Goal: Task Accomplishment & Management: Manage account settings

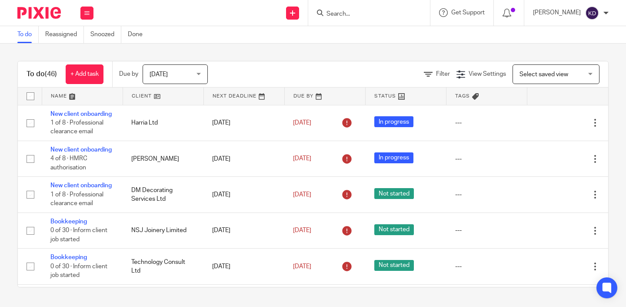
click at [356, 13] on input "Search" at bounding box center [365, 14] width 78 height 8
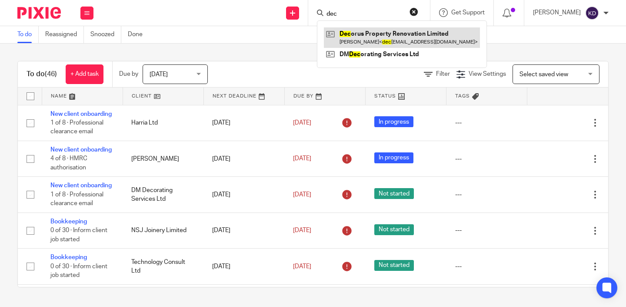
type input "dec"
click at [366, 37] on link at bounding box center [402, 37] width 156 height 20
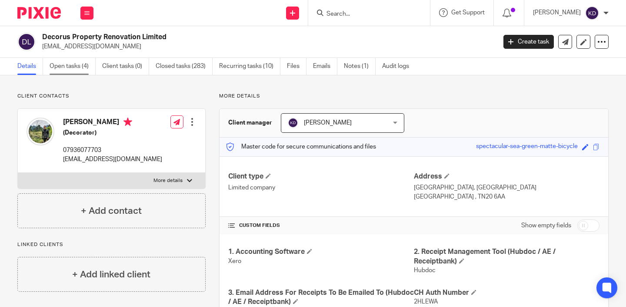
click at [75, 69] on link "Open tasks (4)" at bounding box center [73, 66] width 46 height 17
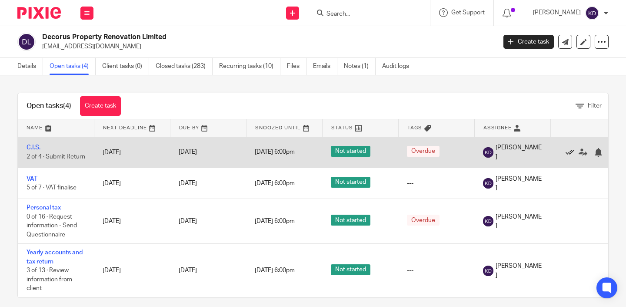
click at [569, 152] on icon at bounding box center [570, 152] width 9 height 9
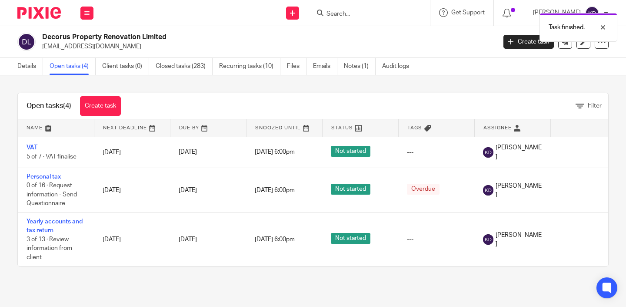
click at [569, 152] on icon at bounding box center [570, 152] width 9 height 9
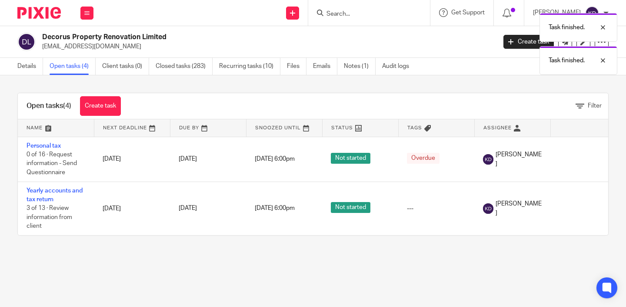
click at [336, 8] on form at bounding box center [372, 12] width 93 height 11
click at [346, 16] on div "Task finished. Task finished." at bounding box center [465, 42] width 304 height 66
click at [343, 13] on div "Task finished. Task finished." at bounding box center [465, 42] width 304 height 66
click at [334, 11] on div "Task finished." at bounding box center [465, 25] width 304 height 33
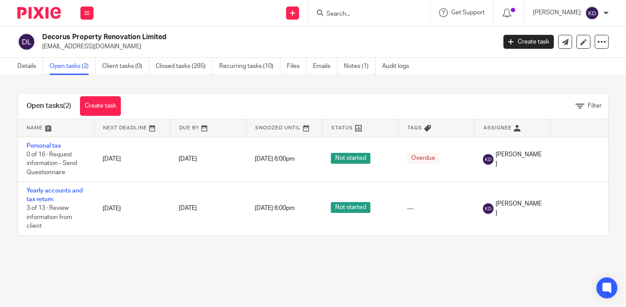
click at [366, 14] on input "Search" at bounding box center [365, 14] width 78 height 8
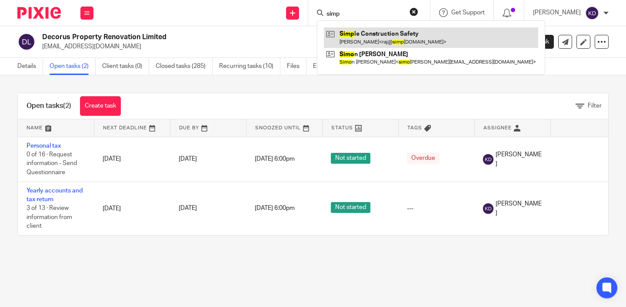
type input "simp"
click at [377, 33] on link at bounding box center [431, 37] width 214 height 20
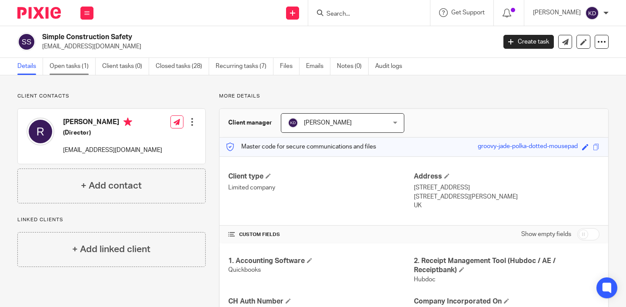
click at [78, 67] on link "Open tasks (1)" at bounding box center [73, 66] width 46 height 17
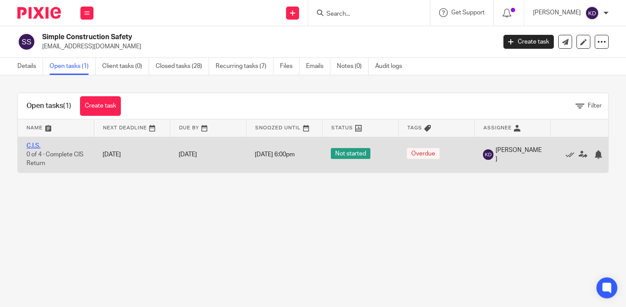
click at [34, 145] on link "C.I.S." at bounding box center [34, 146] width 14 height 6
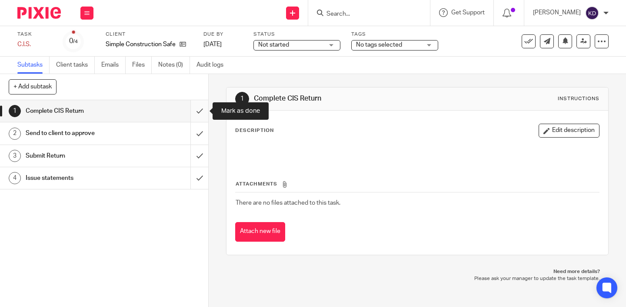
click at [197, 113] on input "submit" at bounding box center [104, 111] width 208 height 22
click at [197, 137] on input "submit" at bounding box center [104, 133] width 208 height 22
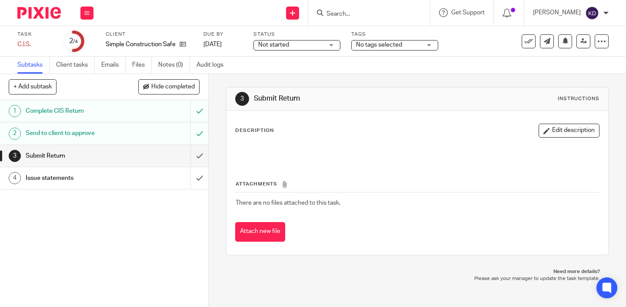
click at [37, 17] on img at bounding box center [38, 13] width 43 height 12
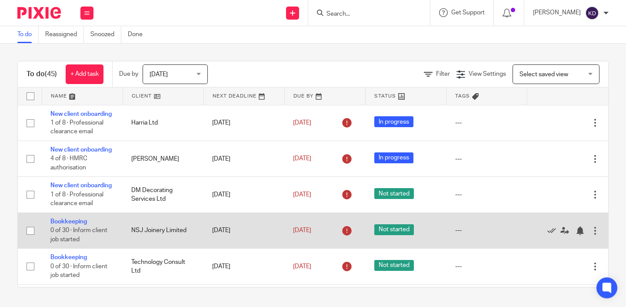
click at [321, 237] on div "[DATE]" at bounding box center [324, 231] width 63 height 14
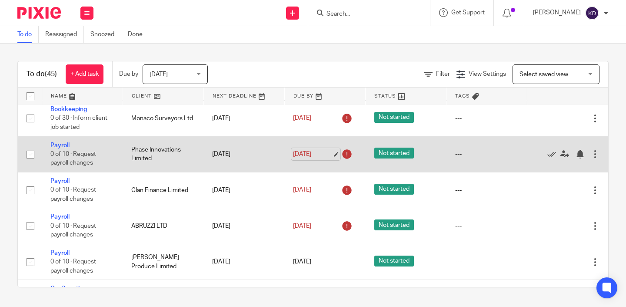
scroll to position [428, 0]
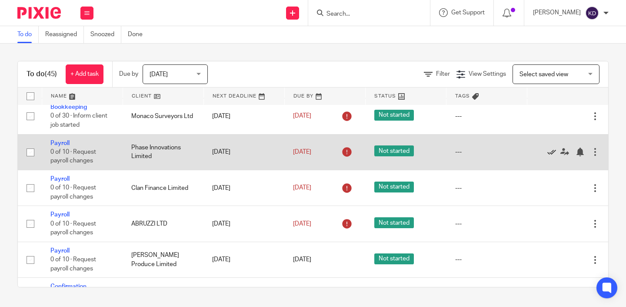
click at [553, 156] on icon at bounding box center [552, 151] width 9 height 9
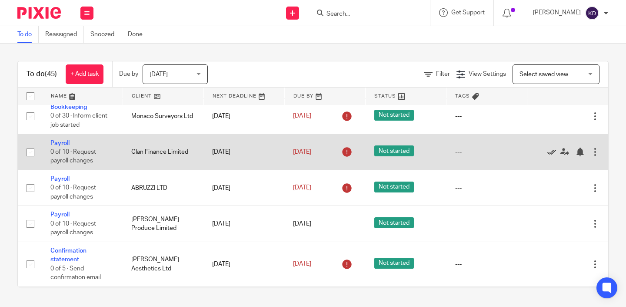
click at [552, 156] on icon at bounding box center [552, 151] width 9 height 9
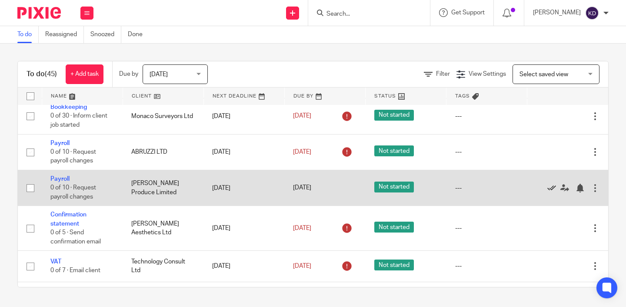
click at [553, 192] on icon at bounding box center [552, 188] width 9 height 9
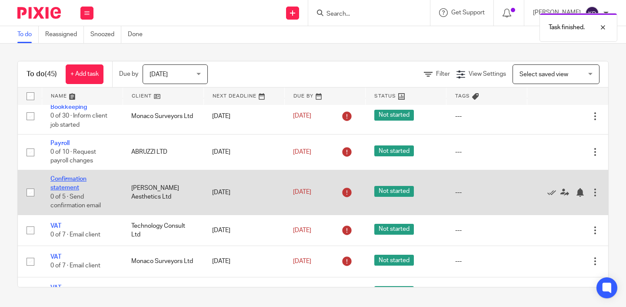
click at [65, 189] on link "Confirmation statement" at bounding box center [68, 183] width 36 height 15
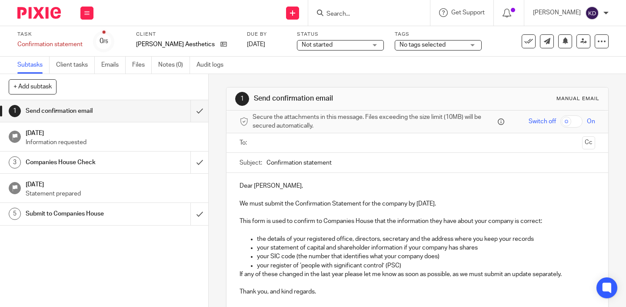
click at [241, 200] on p "We must submit the Confirmation Statement for the company by 27 Aug 2025." at bounding box center [418, 203] width 356 height 9
click at [240, 187] on p "Dear Haley," at bounding box center [418, 185] width 356 height 9
click at [241, 203] on p "We must submit the Confirmation Statement for the company by 27 Aug 2025." at bounding box center [418, 203] width 356 height 9
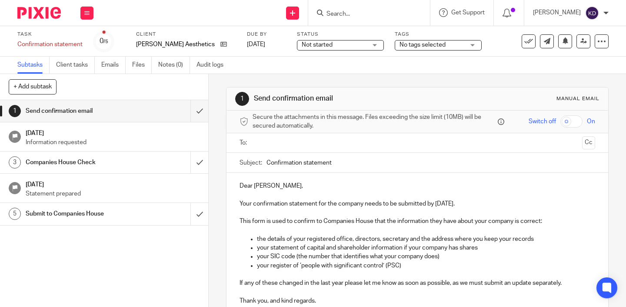
scroll to position [5, 0]
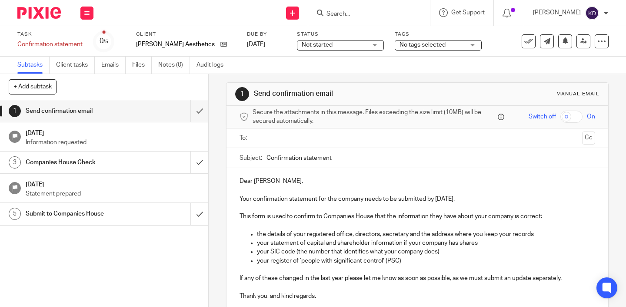
click at [284, 135] on input "text" at bounding box center [417, 138] width 323 height 10
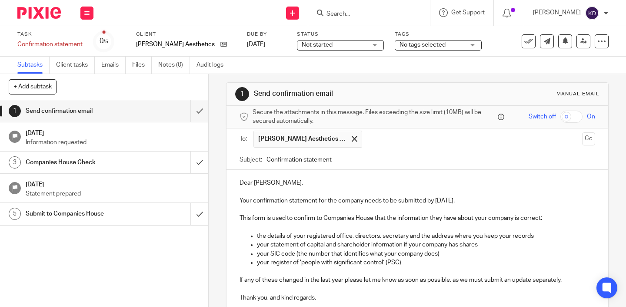
click at [478, 258] on p "your register of ‘people with significant control’ (PSC)" at bounding box center [426, 262] width 338 height 9
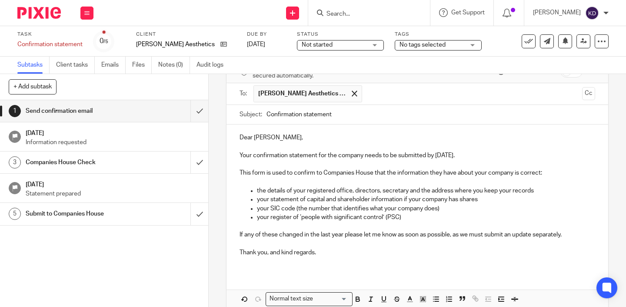
scroll to position [51, 0]
click at [538, 244] on p at bounding box center [418, 242] width 356 height 9
click at [531, 267] on div "Dear Haley, Your confirmation statement for the company needs to be submitted b…" at bounding box center [418, 197] width 382 height 147
click at [621, 256] on div "1 Send confirmation email Manual email Secure the attachments in this message. …" at bounding box center [418, 190] width 418 height 233
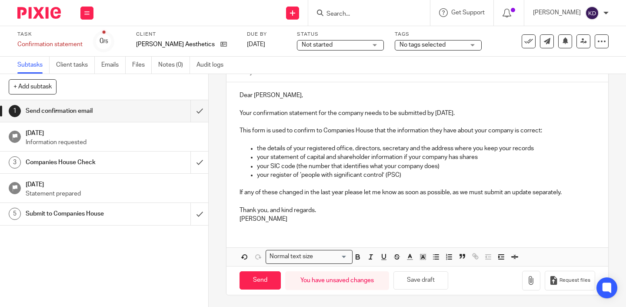
scroll to position [91, 0]
click at [271, 273] on input "Send" at bounding box center [260, 281] width 41 height 19
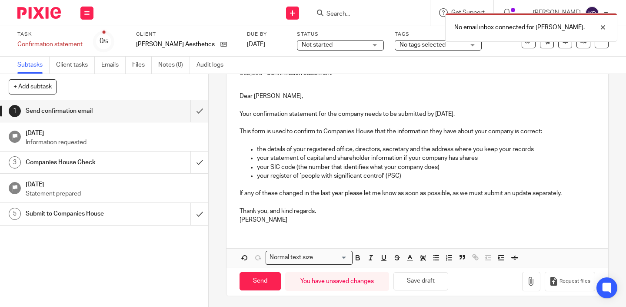
click at [272, 227] on div "Dear Haley, Your confirmation statement for the company needs to be submitted b…" at bounding box center [418, 156] width 382 height 147
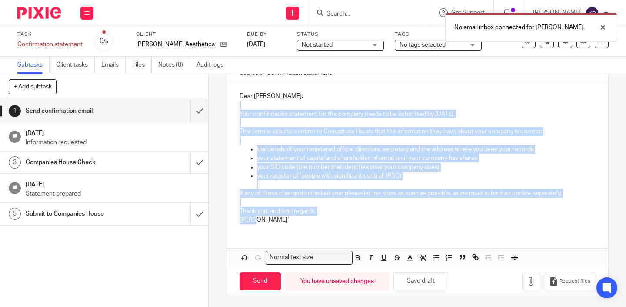
drag, startPoint x: 258, startPoint y: 219, endPoint x: 244, endPoint y: 103, distance: 117.1
click at [244, 103] on div "Dear Haley, Your confirmation statement for the company needs to be submitted b…" at bounding box center [418, 156] width 382 height 147
click at [267, 227] on div "Dear Haley, Your confirmation statement for the company needs to be submitted b…" at bounding box center [418, 156] width 382 height 147
drag, startPoint x: 267, startPoint y: 220, endPoint x: 238, endPoint y: 76, distance: 147.7
click at [238, 76] on form "Secure the attachments in this message. Files exceeding the size limit (10MB) w…" at bounding box center [418, 157] width 382 height 276
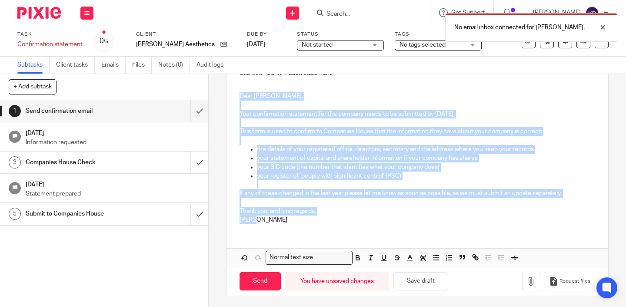
copy div "Dear Haley, Your confirmation statement for the company needs to be submitted b…"
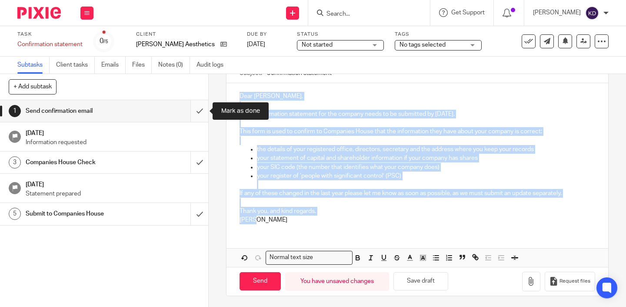
click at [201, 112] on input "submit" at bounding box center [104, 111] width 208 height 22
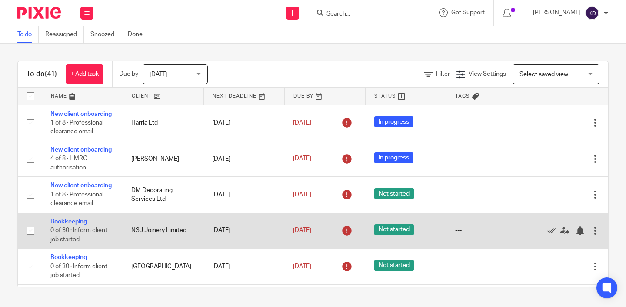
click at [168, 226] on td "NSJ Joinery Limited" at bounding box center [163, 230] width 81 height 36
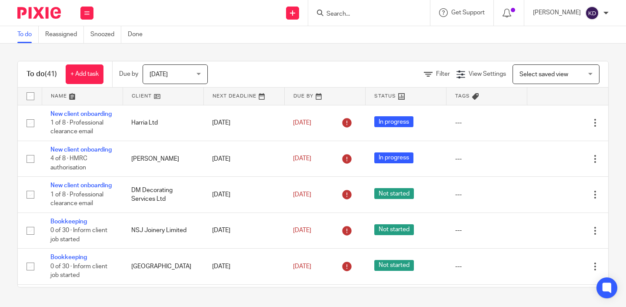
click at [195, 70] on span "[DATE]" at bounding box center [173, 74] width 46 height 18
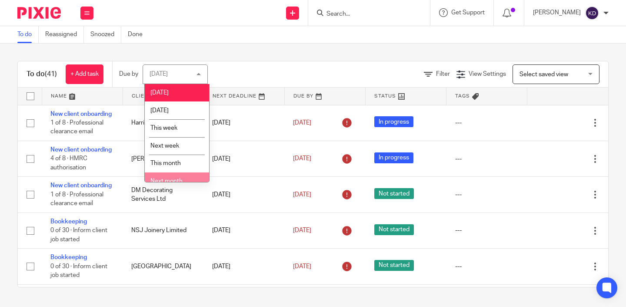
click at [181, 178] on li "Next month" at bounding box center [177, 181] width 64 height 18
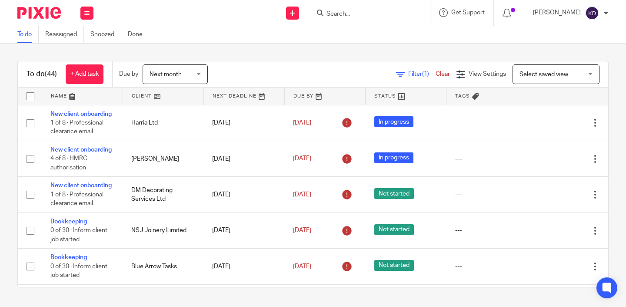
click at [191, 70] on span "Next month" at bounding box center [173, 74] width 46 height 18
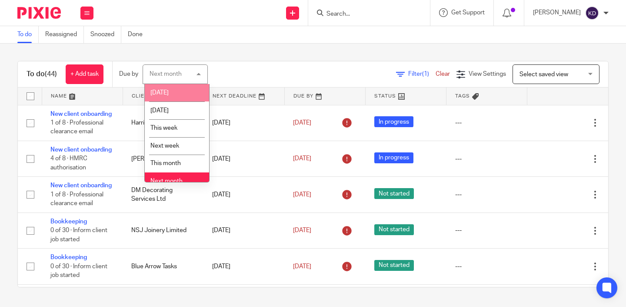
drag, startPoint x: 207, startPoint y: 164, endPoint x: 204, endPoint y: 87, distance: 77.1
click at [204, 87] on ul "[DATE] [DATE] This week Next week This month Next month All" at bounding box center [177, 133] width 64 height 98
drag, startPoint x: 208, startPoint y: 117, endPoint x: 189, endPoint y: 72, distance: 49.3
click at [189, 72] on div "Next month Next month [DATE] [DATE] This week Next week This month Next month A…" at bounding box center [175, 74] width 65 height 20
click at [189, 72] on div "Next month Next month" at bounding box center [175, 74] width 65 height 20
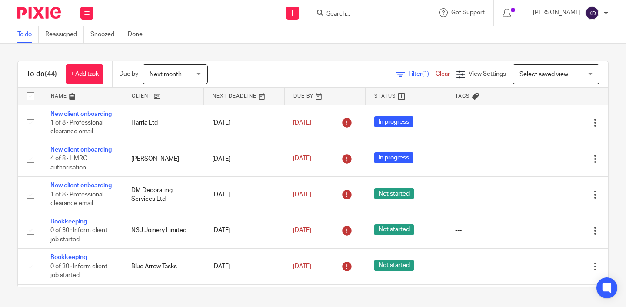
click at [189, 72] on span "Next month" at bounding box center [173, 74] width 46 height 18
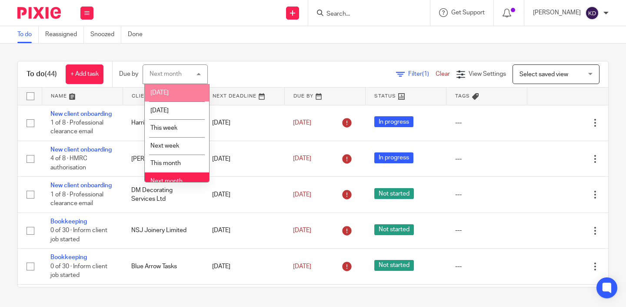
click at [285, 45] on div "To do (44) + Add task Due by Next month Next month [DATE] [DATE] This week Next…" at bounding box center [313, 173] width 626 height 261
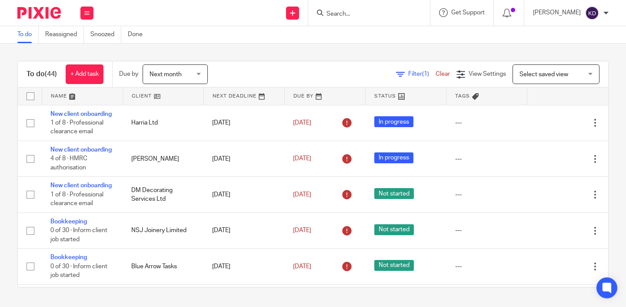
click at [287, 77] on div "Filter (1) Clear View Settings View Settings (1) Filters Clear Save Manage save…" at bounding box center [415, 74] width 385 height 20
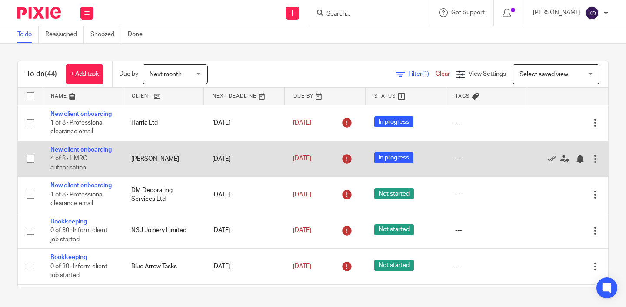
click at [267, 161] on td "[DATE]" at bounding box center [244, 158] width 81 height 36
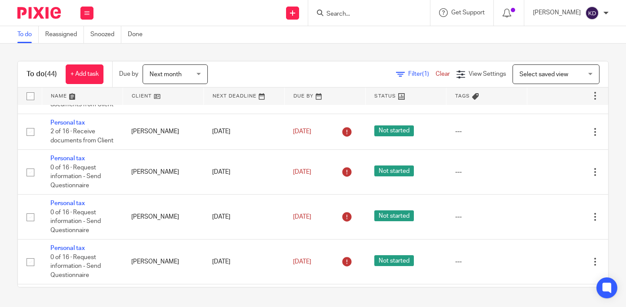
scroll to position [837, 0]
